Goal: Navigation & Orientation: Find specific page/section

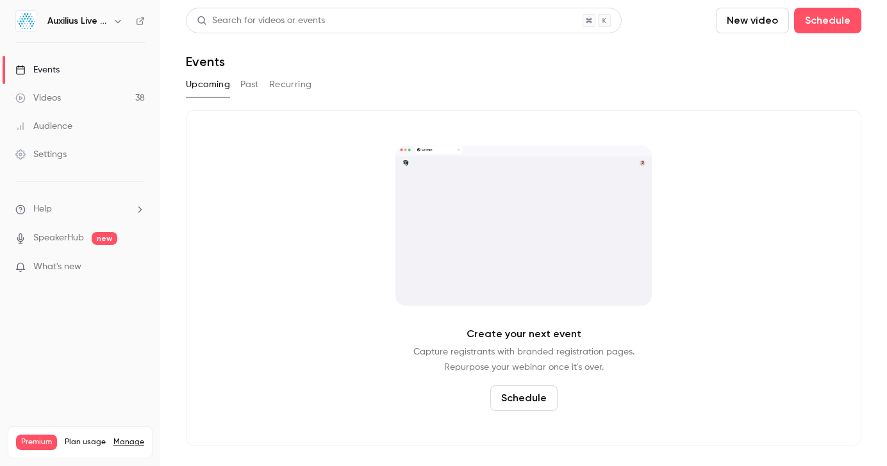
click at [116, 17] on icon "button" at bounding box center [118, 21] width 10 height 10
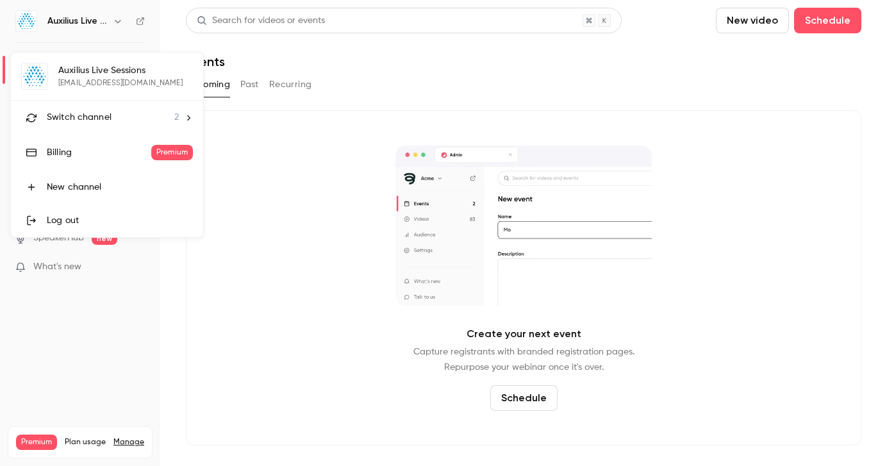
click at [112, 118] on div "Switch channel 2" at bounding box center [113, 117] width 132 height 13
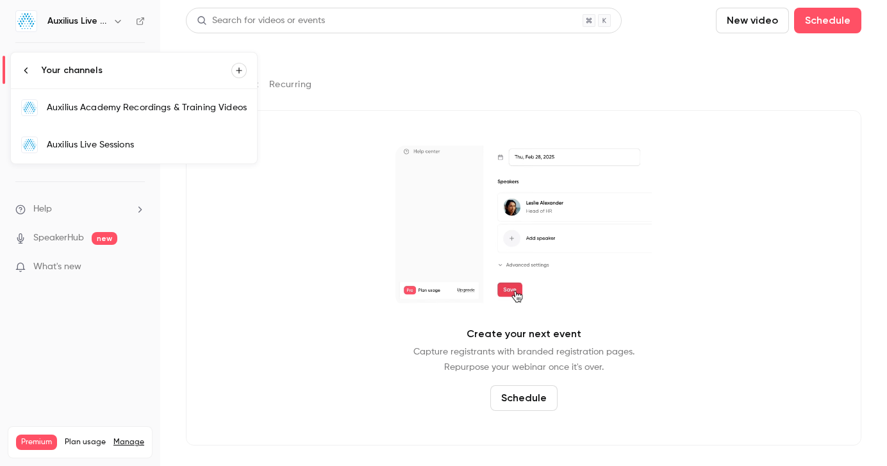
click at [112, 118] on link "Auxilius Academy Recordings & Training Videos" at bounding box center [134, 107] width 246 height 37
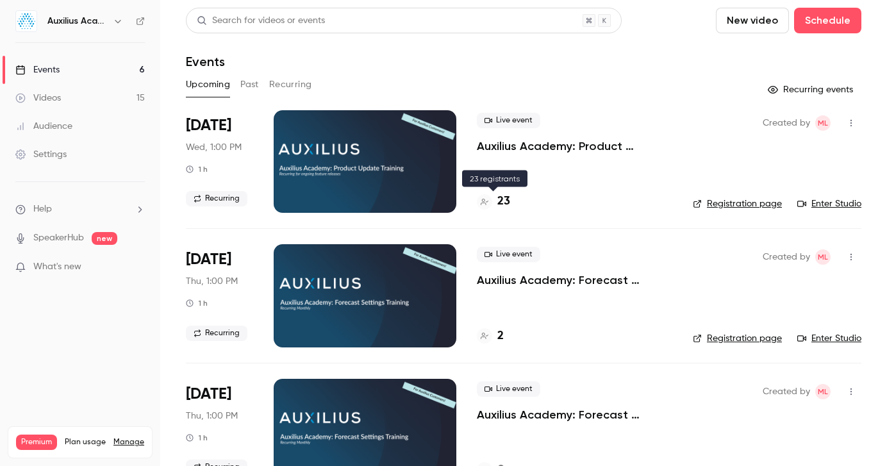
click at [505, 203] on h4 "23" at bounding box center [504, 201] width 13 height 17
